Goal: Information Seeking & Learning: Learn about a topic

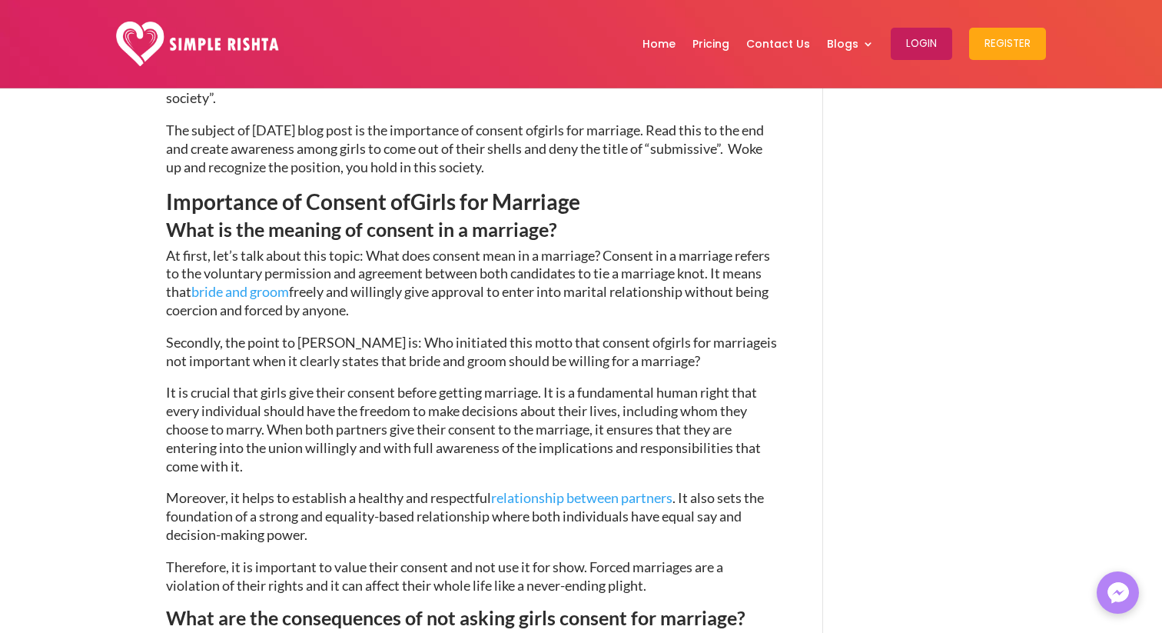
scroll to position [904, 0]
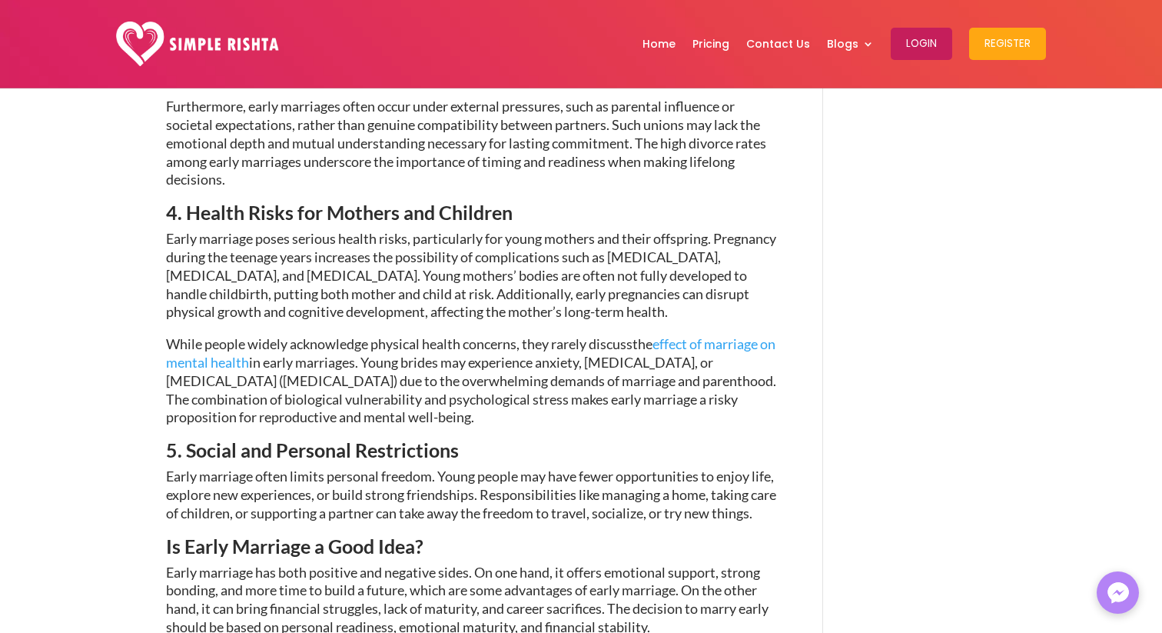
scroll to position [2027, 0]
click at [464, 297] on span "Early marriage poses serious health risks, particularly for young mothers and t…" at bounding box center [471, 274] width 610 height 90
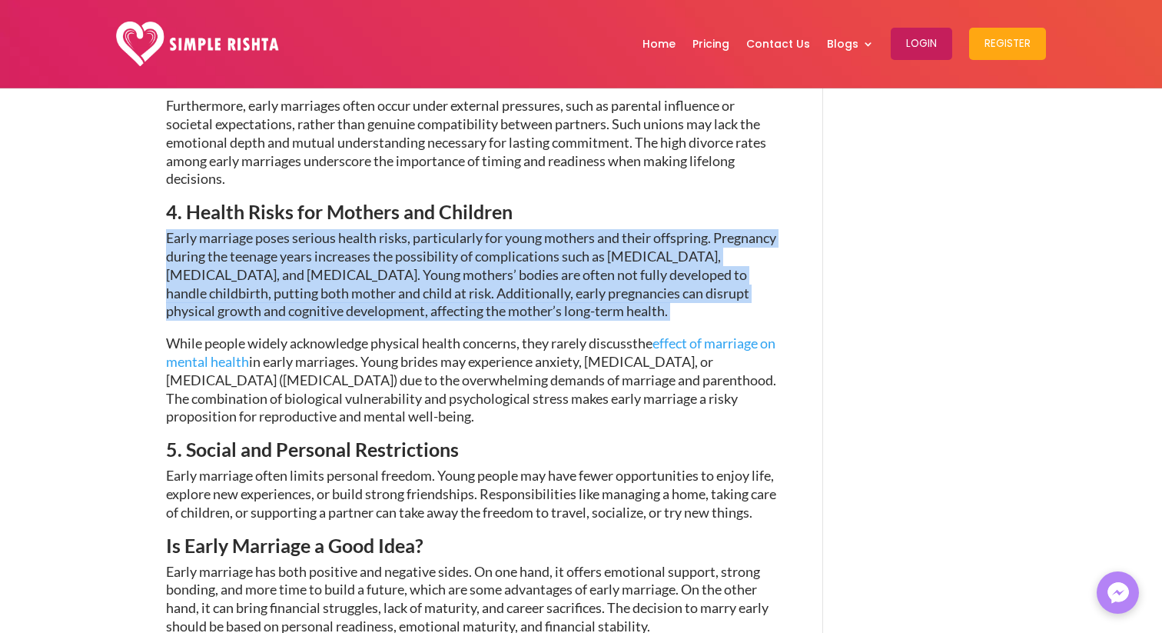
click at [464, 297] on span "Early marriage poses serious health risks, particularly for young mothers and t…" at bounding box center [471, 274] width 610 height 90
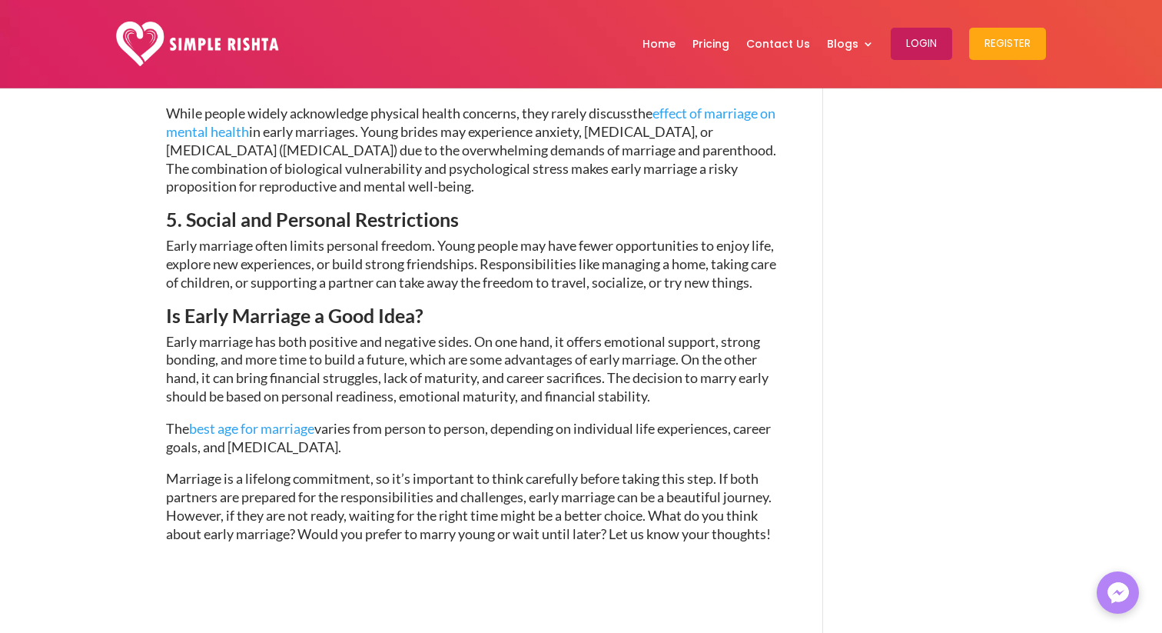
scroll to position [2276, 0]
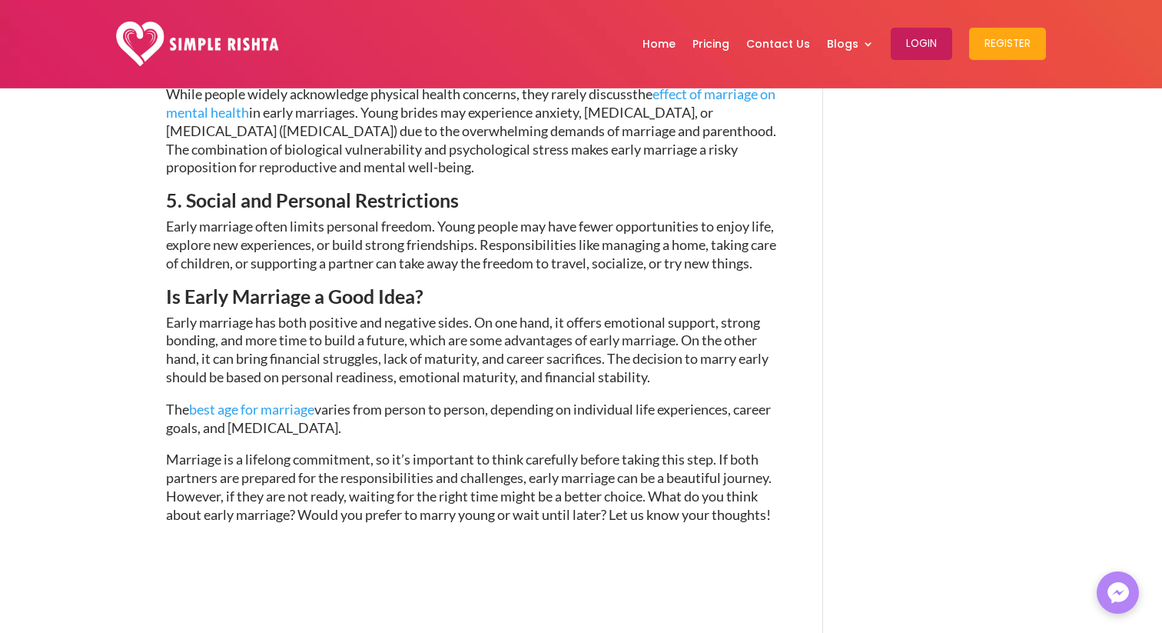
click at [464, 286] on p "Early marriage often limits personal freedom. Young people may have fewer oppor…" at bounding box center [471, 252] width 611 height 68
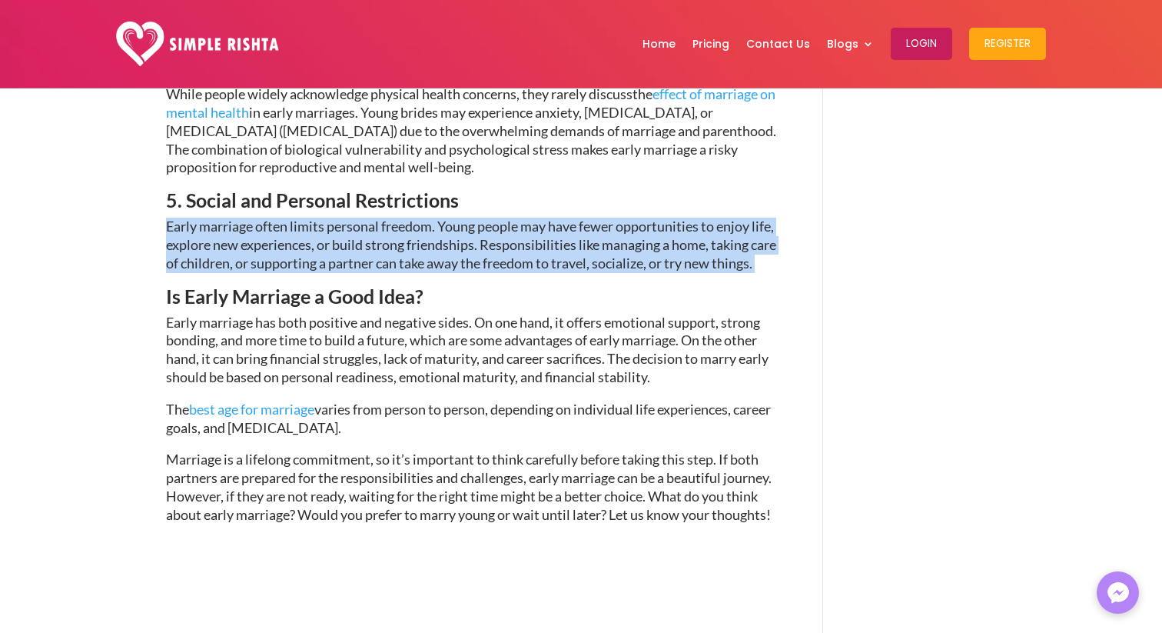
click at [464, 286] on p "Early marriage often limits personal freedom. Young people may have fewer oppor…" at bounding box center [471, 252] width 611 height 68
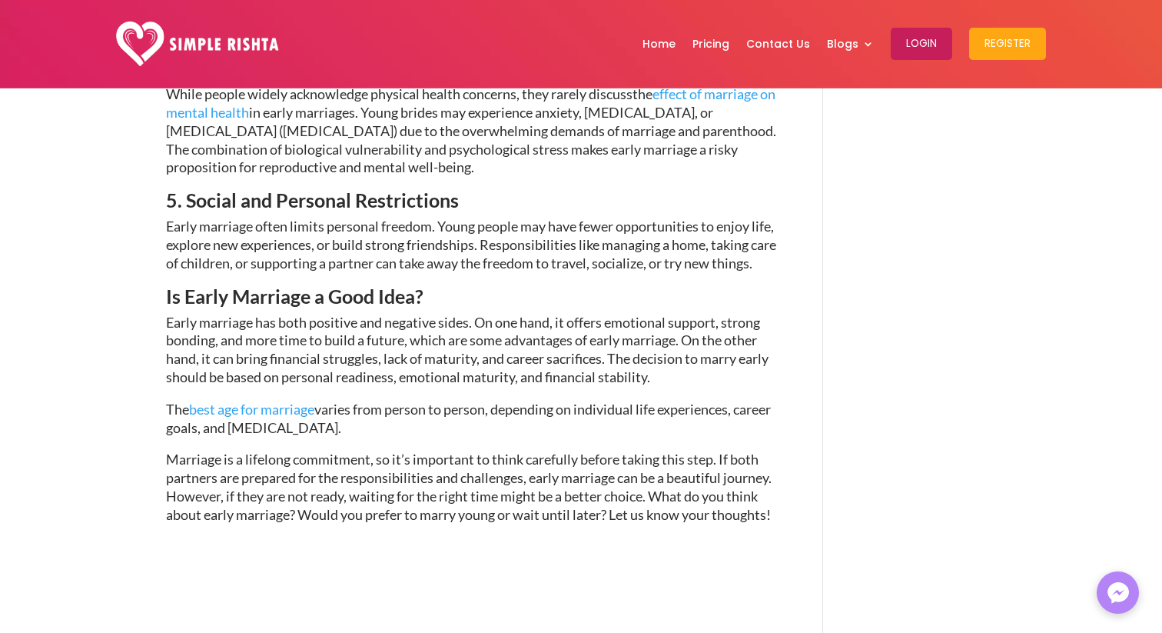
click at [464, 286] on p "Early marriage often limits personal freedom. Young people may have fewer oppor…" at bounding box center [471, 252] width 611 height 68
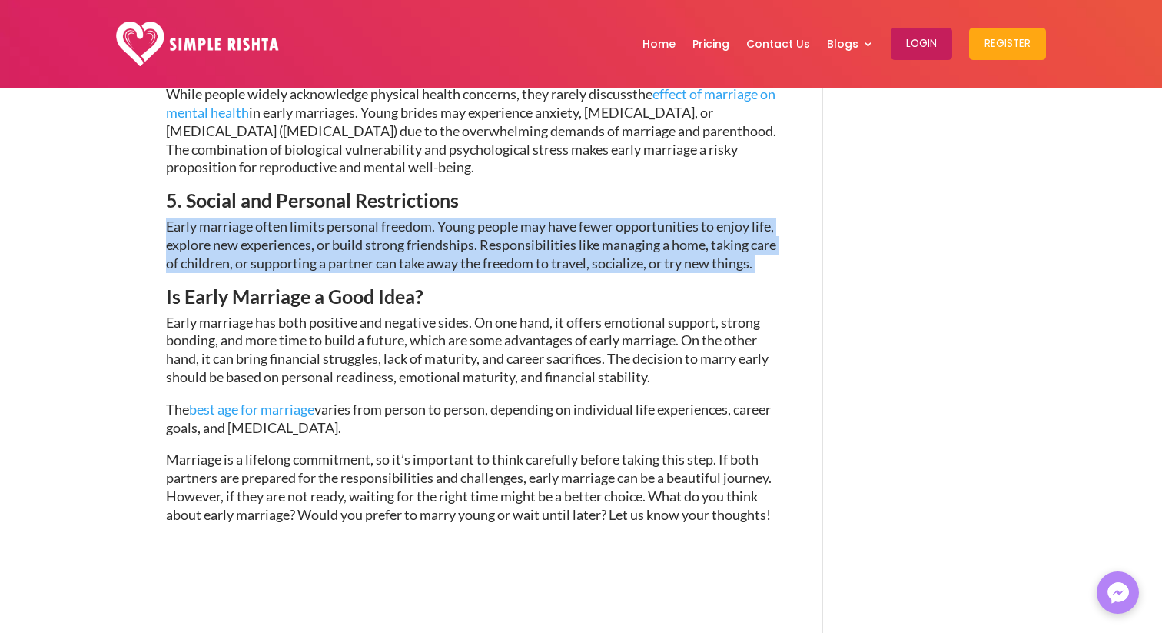
click at [464, 286] on p "Early marriage often limits personal freedom. Young people may have fewer oppor…" at bounding box center [471, 252] width 611 height 68
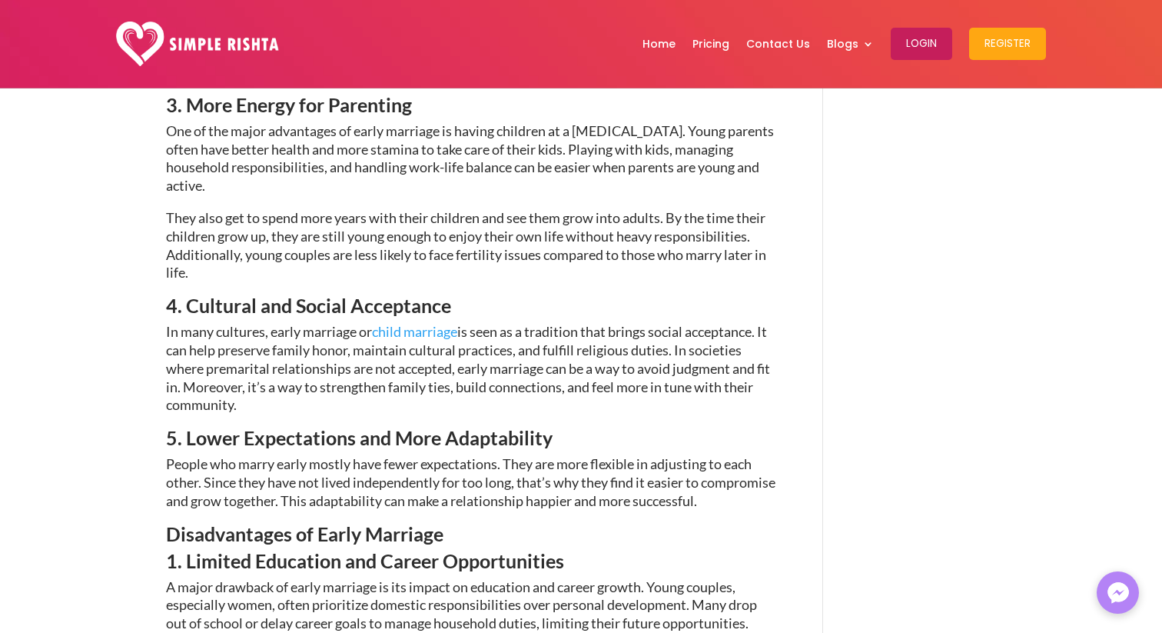
scroll to position [1130, 0]
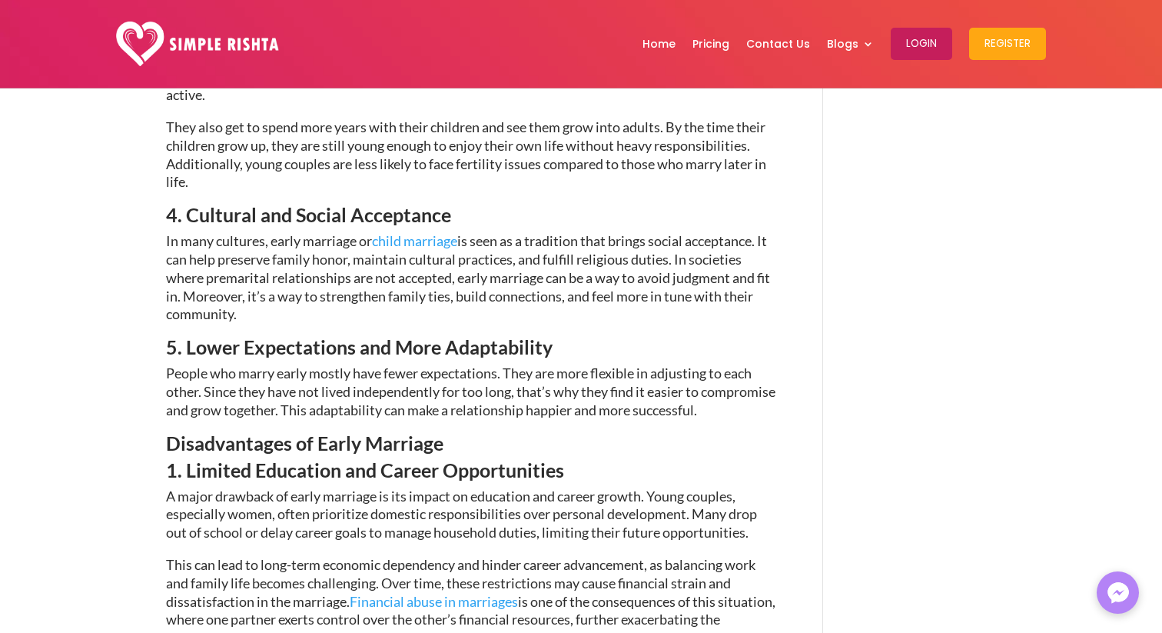
click at [464, 272] on span "is seen as a tradition that brings social acceptance. It can help preserve fami…" at bounding box center [468, 277] width 604 height 90
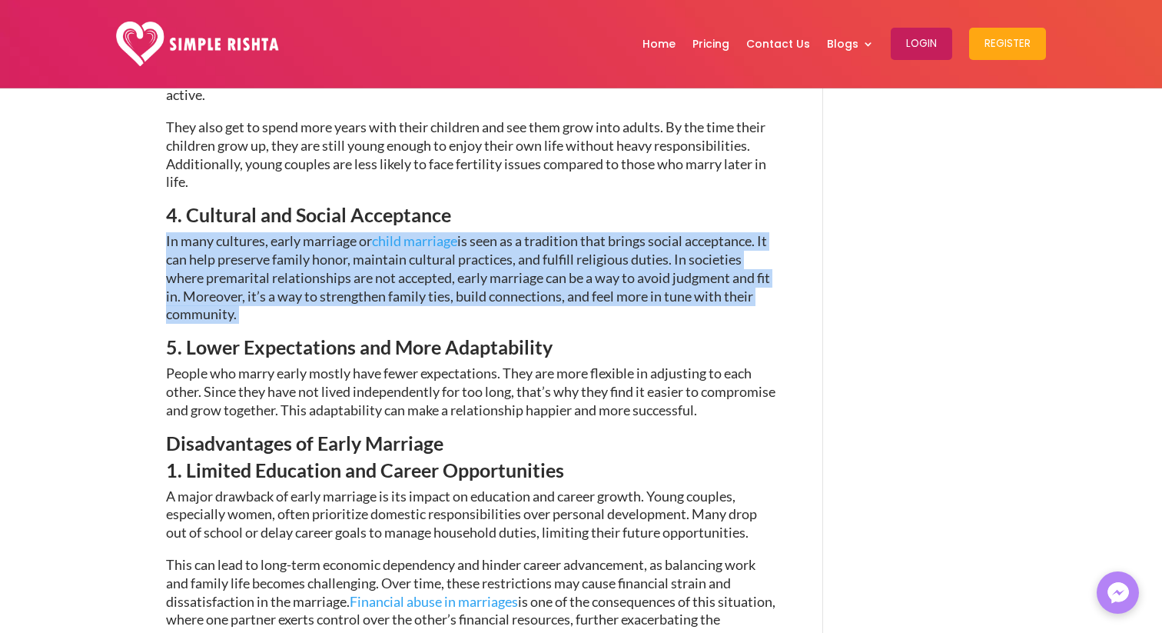
click at [464, 272] on span "is seen as a tradition that brings social acceptance. It can help preserve fami…" at bounding box center [468, 277] width 604 height 90
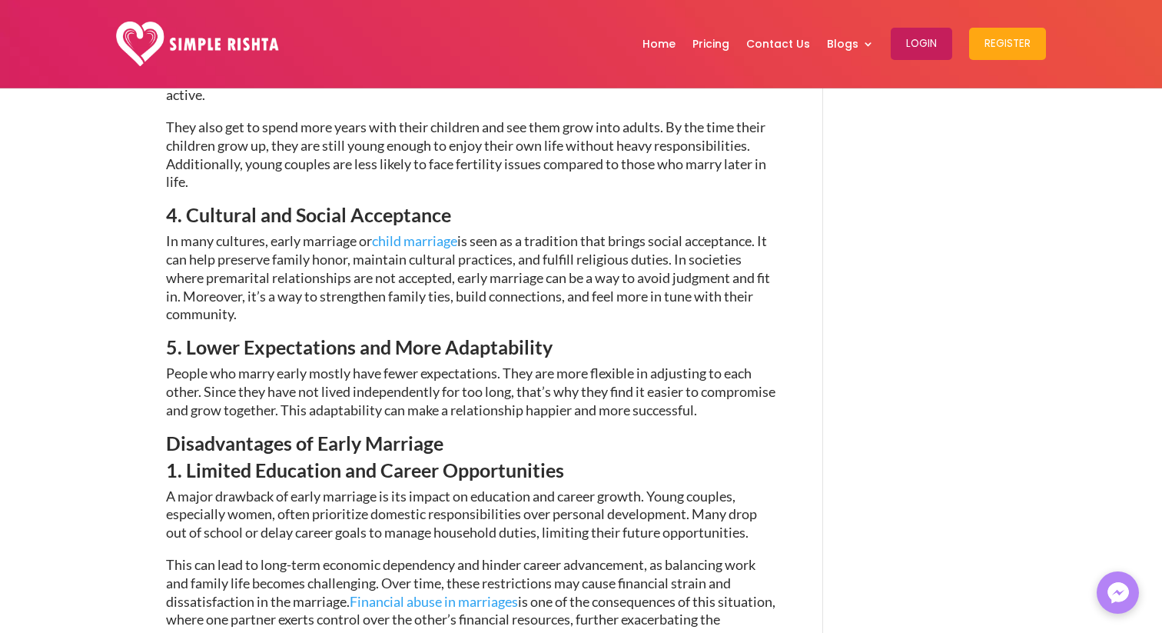
click at [464, 272] on span "is seen as a tradition that brings social acceptance. It can help preserve fami…" at bounding box center [468, 277] width 604 height 90
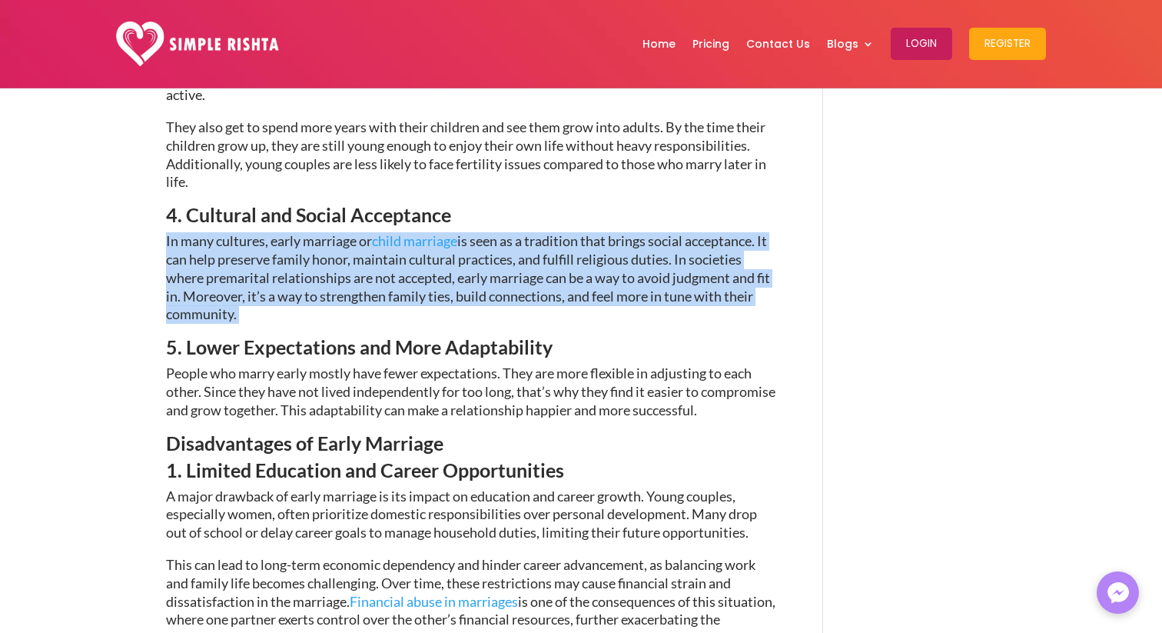
click at [464, 272] on span "is seen as a tradition that brings social acceptance. It can help preserve fami…" at bounding box center [468, 277] width 604 height 90
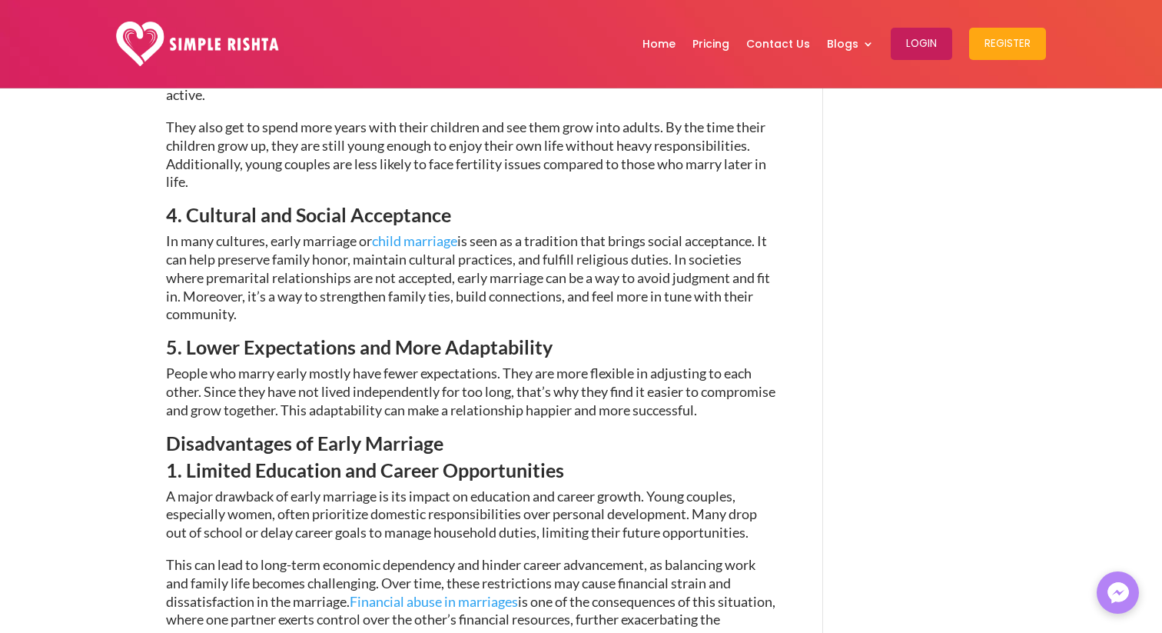
click at [464, 272] on span "is seen as a tradition that brings social acceptance. It can help preserve fami…" at bounding box center [468, 277] width 604 height 90
click at [420, 373] on span "People who marry early mostly have fewer expectations. They are more flexible i…" at bounding box center [470, 391] width 609 height 54
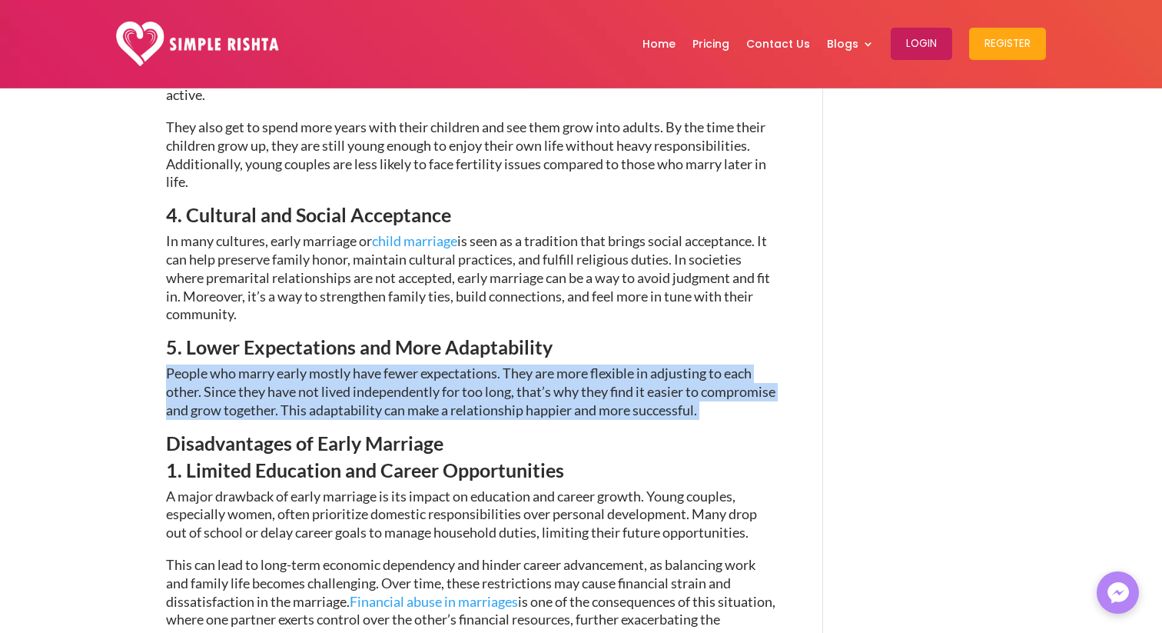
click at [420, 373] on span "People who marry early mostly have fewer expectations. They are more flexible i…" at bounding box center [470, 391] width 609 height 54
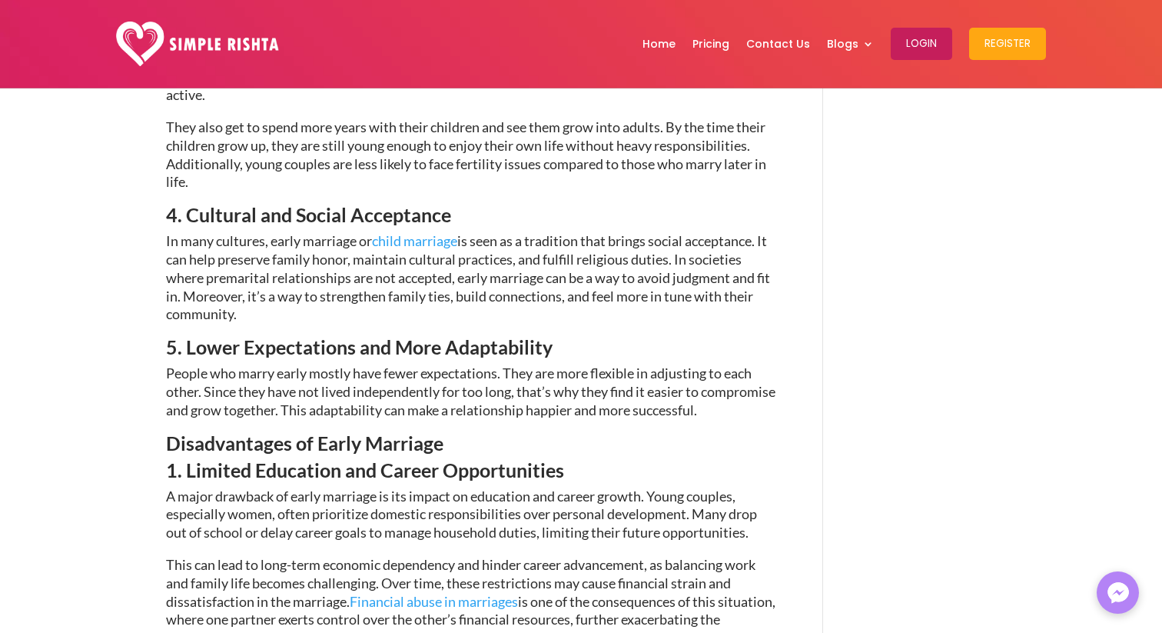
click at [420, 373] on span "People who marry early mostly have fewer expectations. They are more flexible i…" at bounding box center [470, 391] width 609 height 54
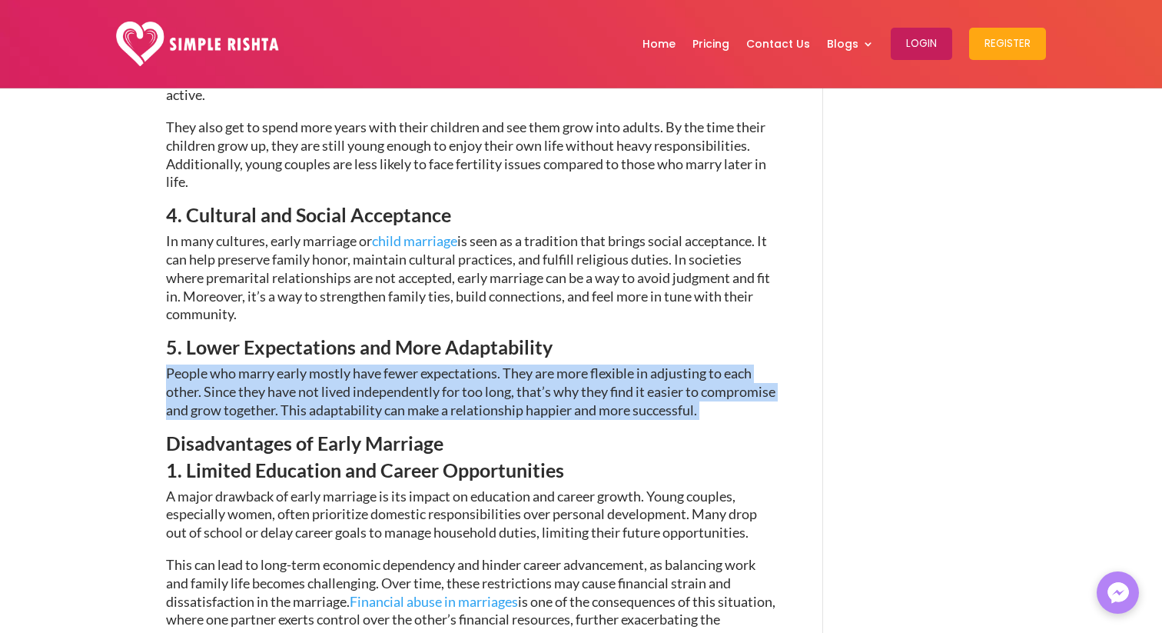
click at [409, 373] on span "People who marry early mostly have fewer expectations. They are more flexible i…" at bounding box center [470, 391] width 609 height 54
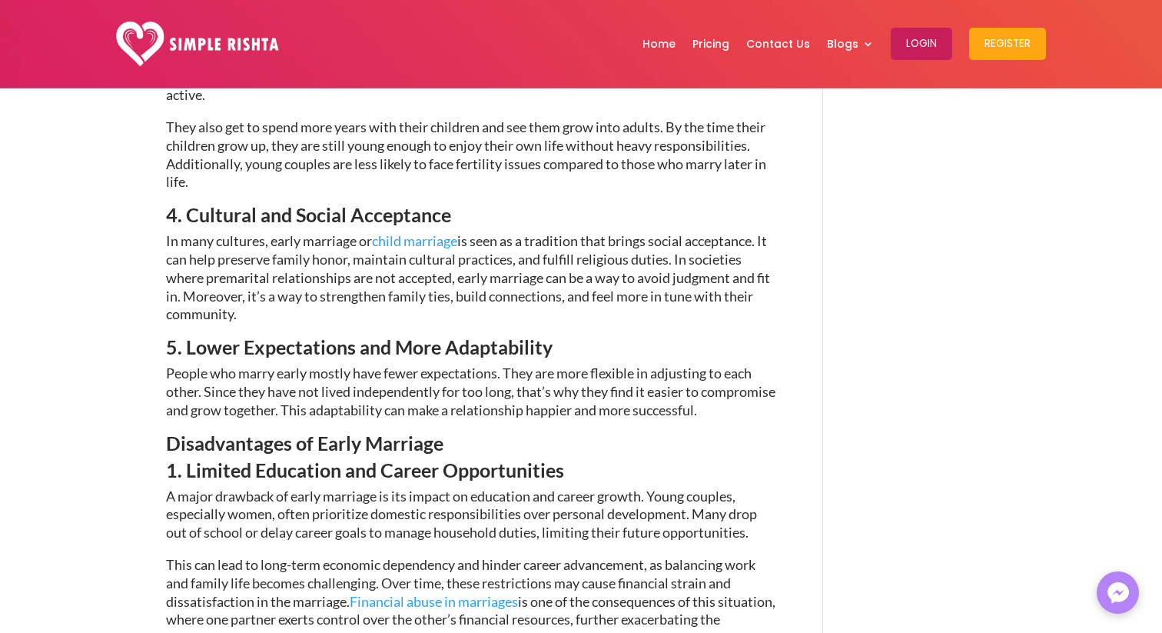
click at [409, 373] on span "People who marry early mostly have fewer expectations. They are more flexible i…" at bounding box center [470, 391] width 609 height 54
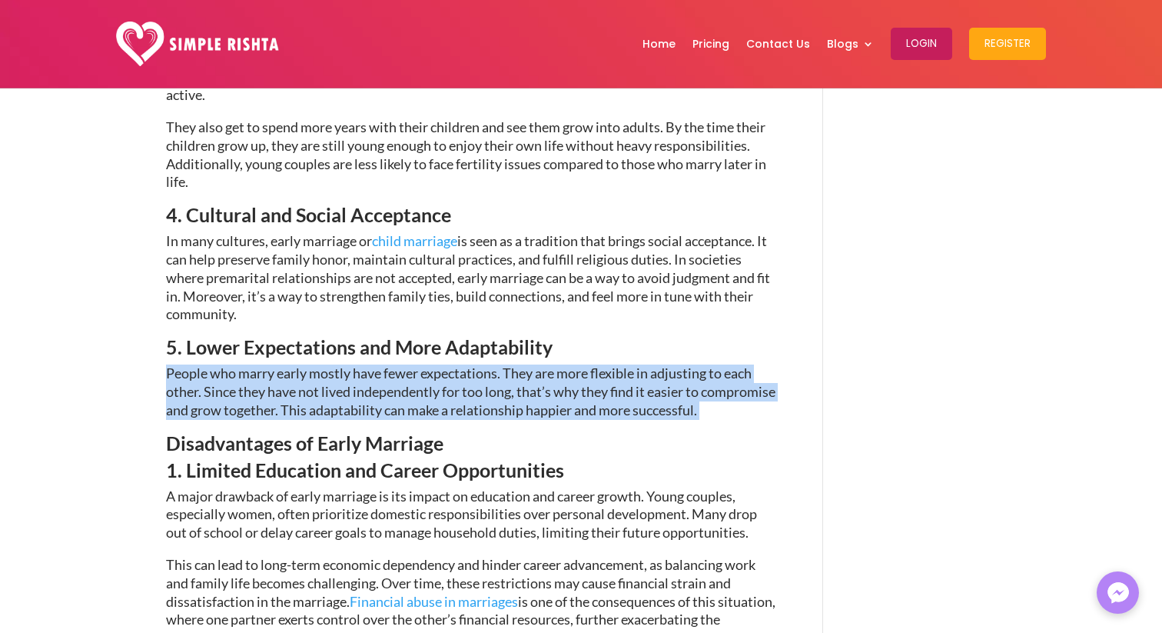
click at [409, 373] on span "People who marry early mostly have fewer expectations. They are more flexible i…" at bounding box center [470, 391] width 609 height 54
